Goal: Navigation & Orientation: Find specific page/section

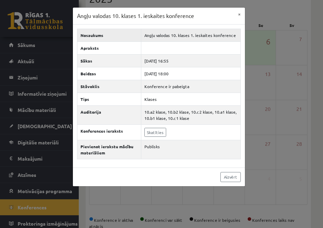
scroll to position [3, 0]
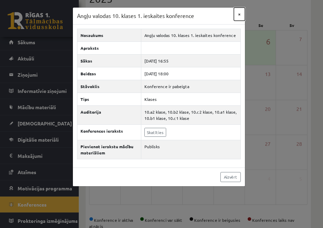
click at [237, 14] on button "×" at bounding box center [239, 14] width 11 height 13
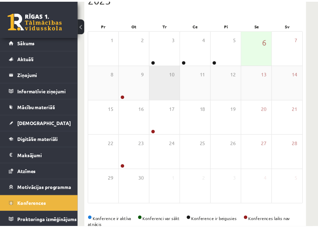
scroll to position [95, 0]
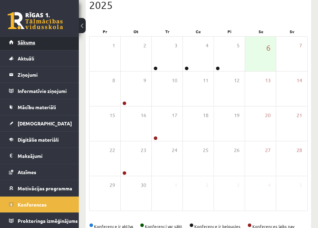
click at [35, 47] on link "Sākums" at bounding box center [39, 42] width 61 height 16
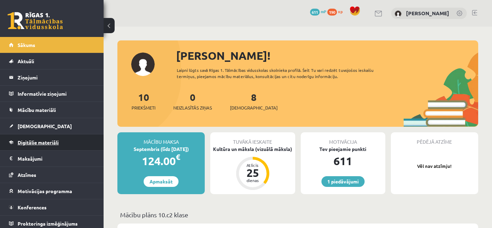
click at [59, 145] on link "Digitālie materiāli" at bounding box center [52, 142] width 86 height 16
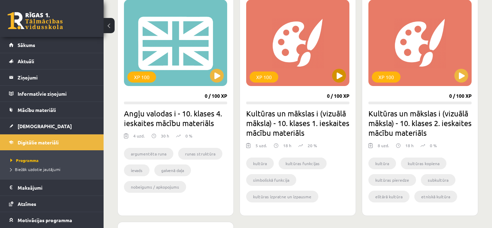
scroll to position [436, 0]
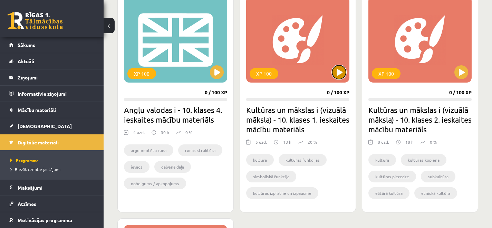
click at [318, 77] on button at bounding box center [339, 72] width 14 height 14
